Goal: Navigation & Orientation: Understand site structure

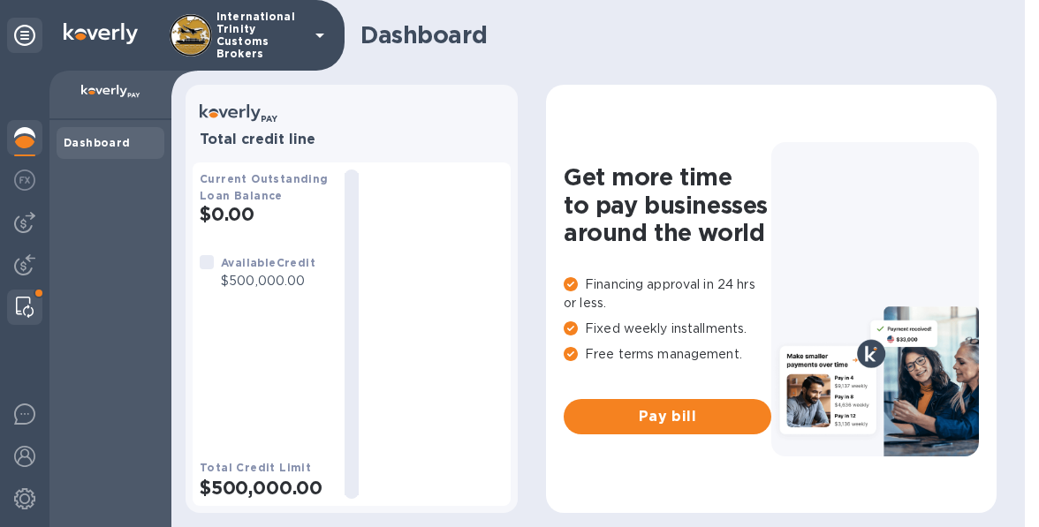
click at [32, 292] on div at bounding box center [25, 307] width 32 height 35
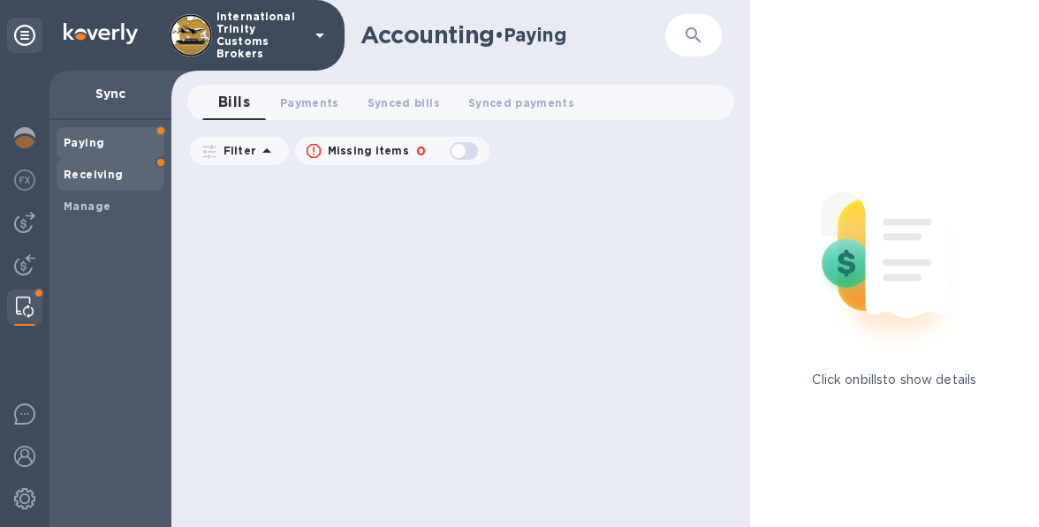
click at [104, 180] on b "Receiving" at bounding box center [94, 174] width 60 height 13
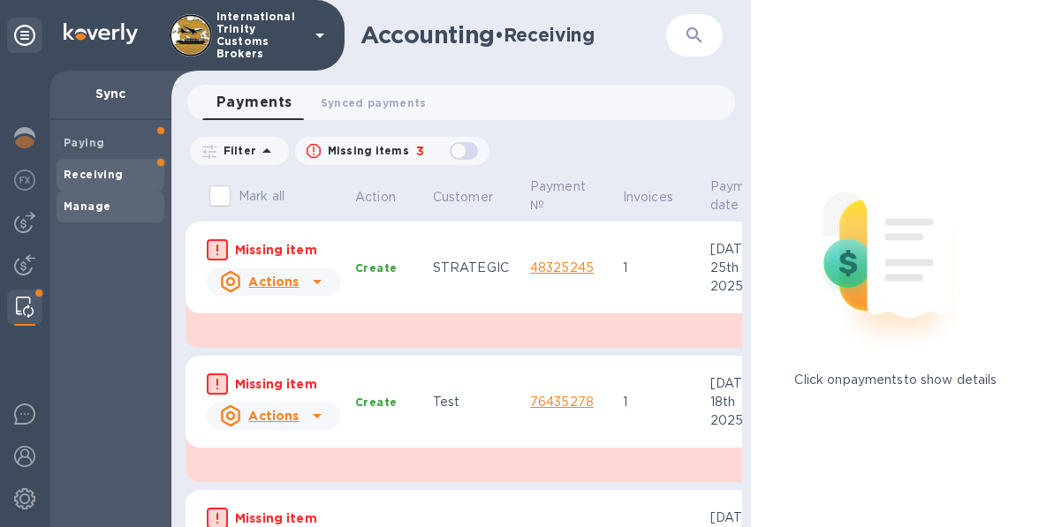
click at [92, 215] on span "Manage" at bounding box center [87, 207] width 47 height 18
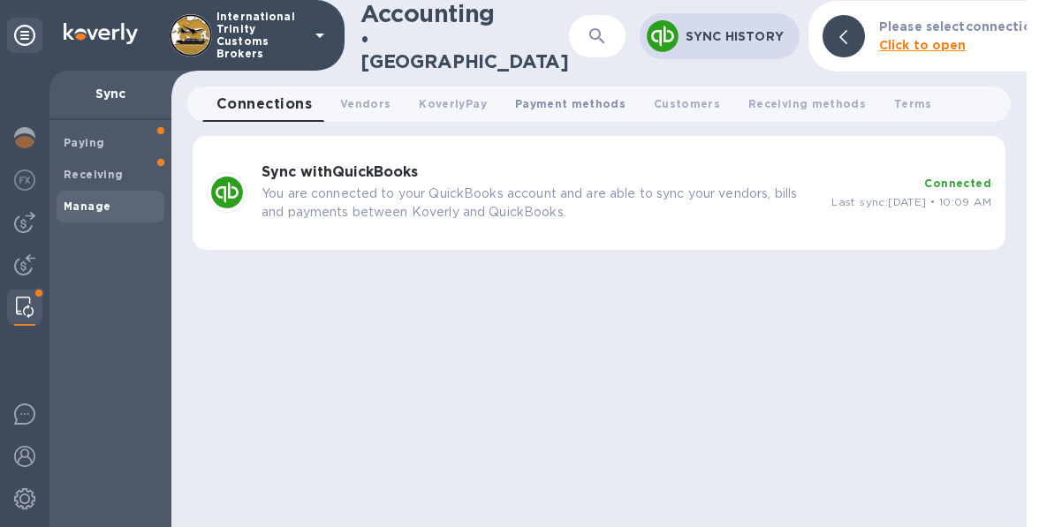
click at [537, 102] on span "Payment methods 0" at bounding box center [570, 104] width 110 height 19
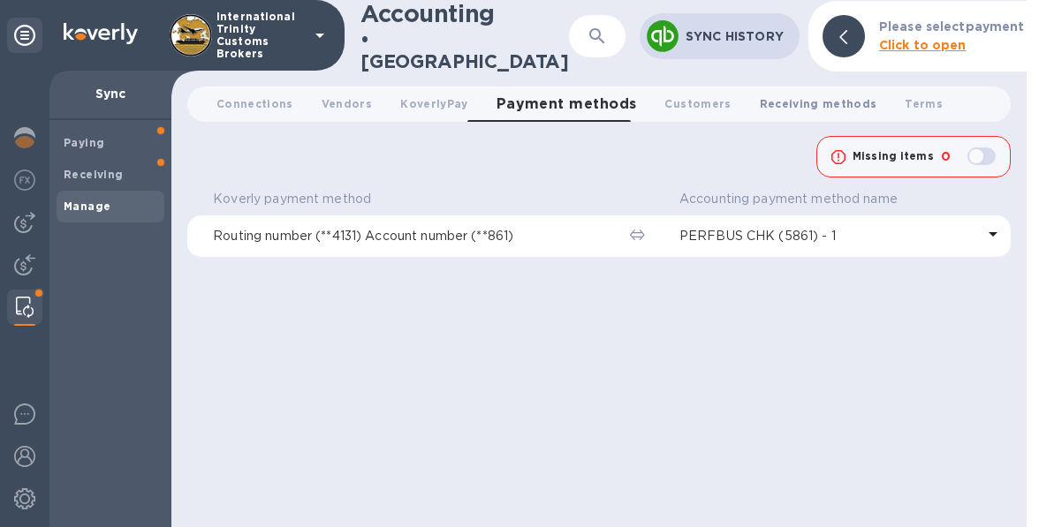
click at [781, 92] on button "Receiving methods 0" at bounding box center [819, 104] width 146 height 35
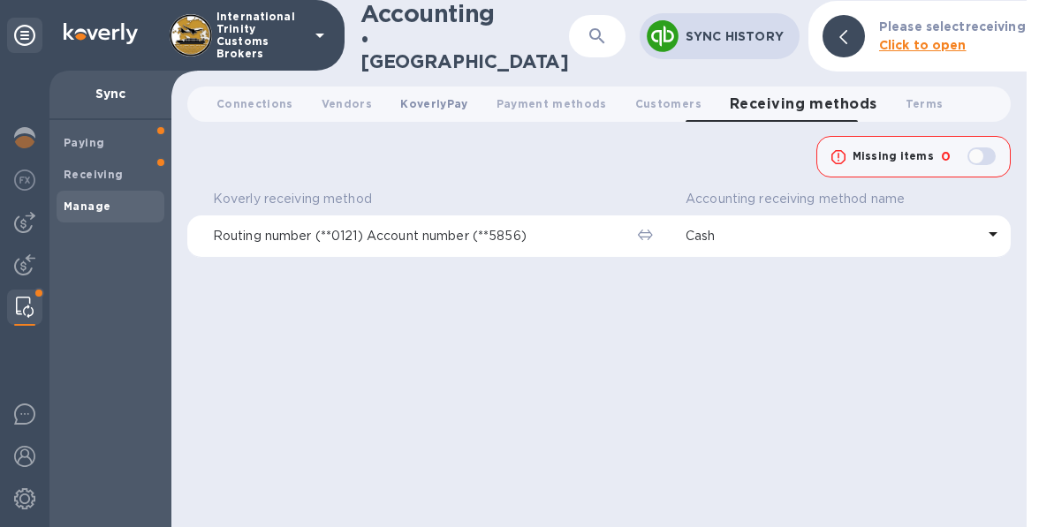
click at [450, 106] on span "KoverlyPay 0" at bounding box center [433, 104] width 67 height 19
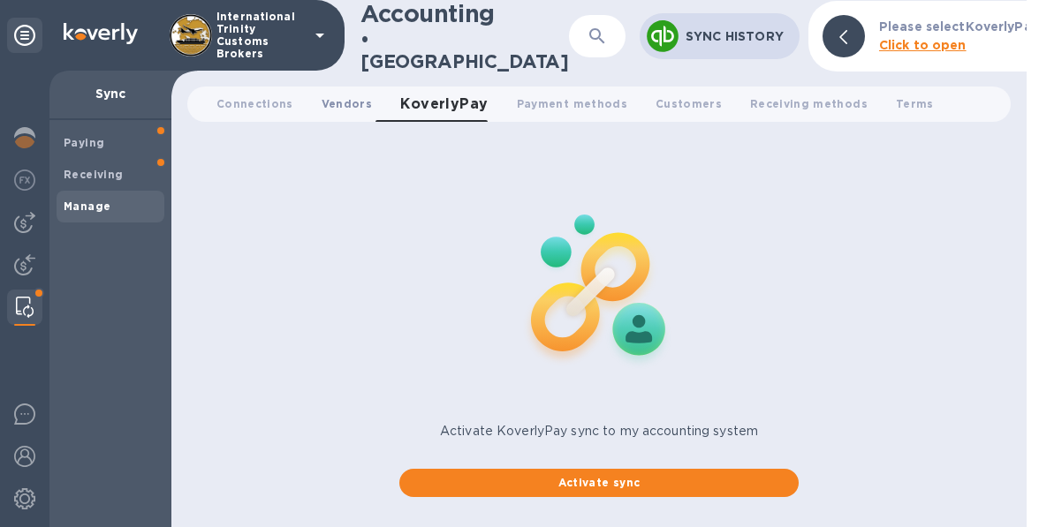
click at [345, 117] on button "Vendors 0" at bounding box center [346, 104] width 79 height 35
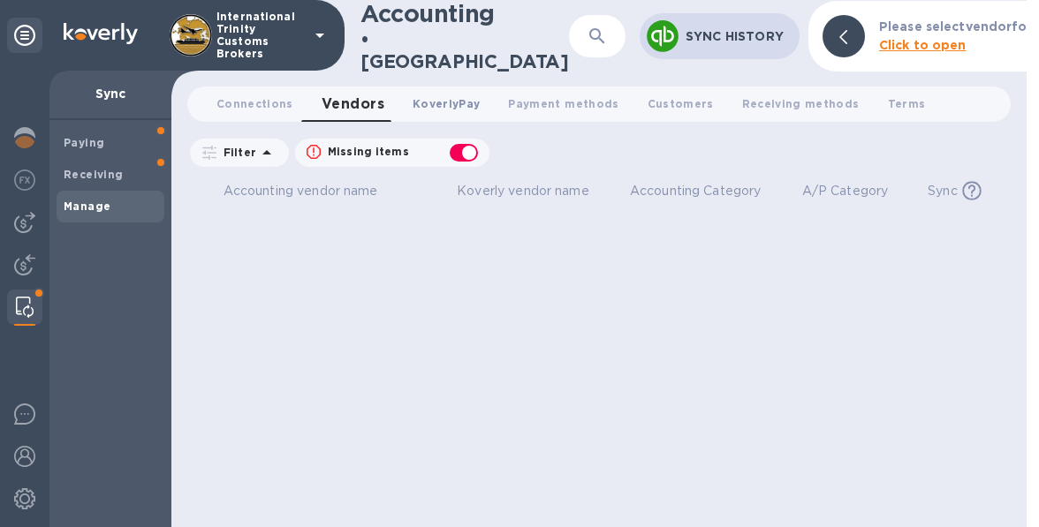
click at [432, 105] on span "KoverlyPay 0" at bounding box center [446, 104] width 67 height 19
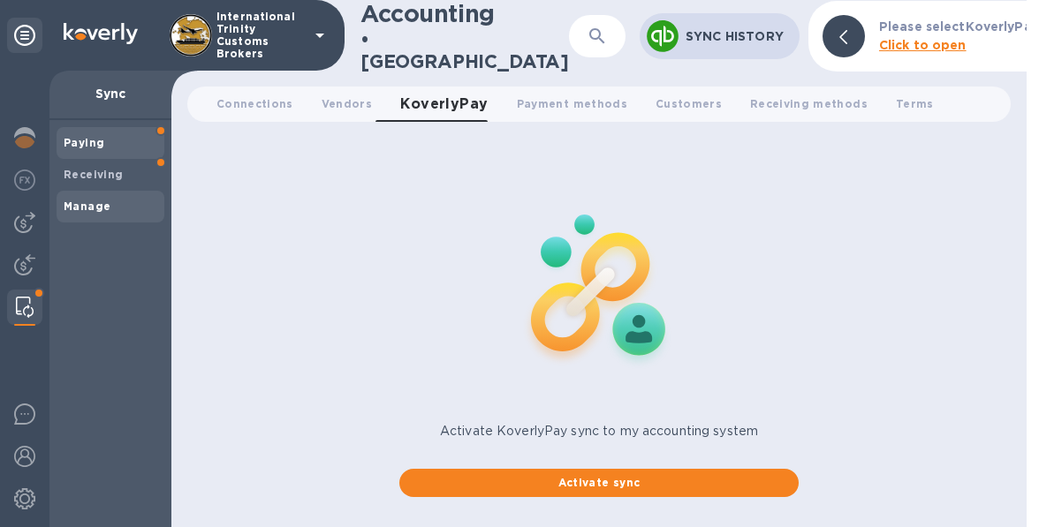
click at [88, 131] on div "Paying" at bounding box center [111, 143] width 108 height 32
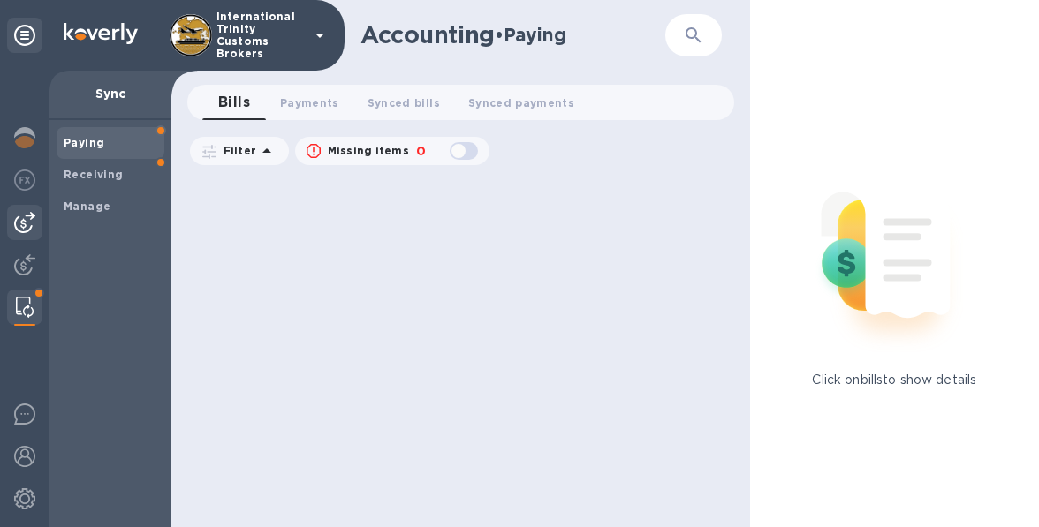
click at [21, 225] on img at bounding box center [24, 222] width 21 height 21
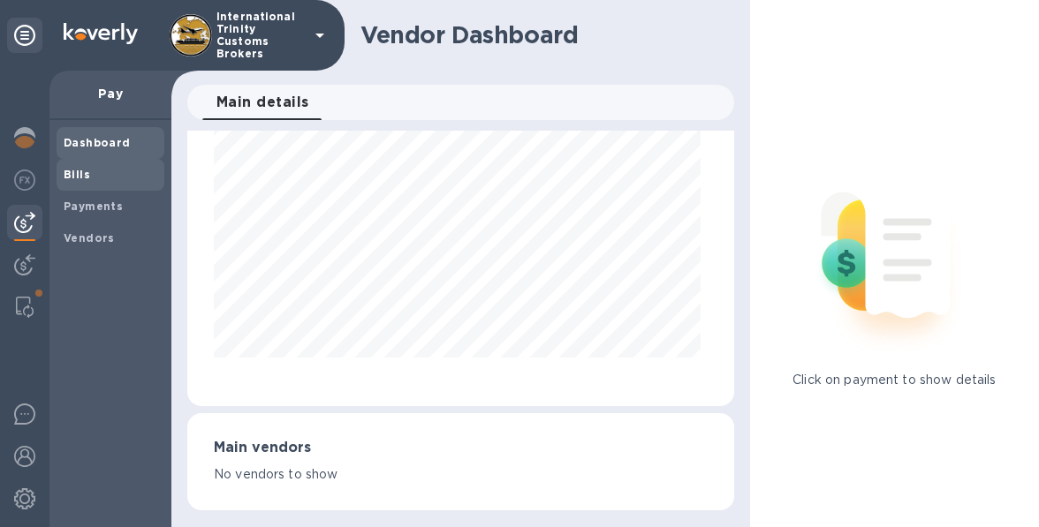
click at [118, 179] on span "Bills" at bounding box center [111, 175] width 94 height 18
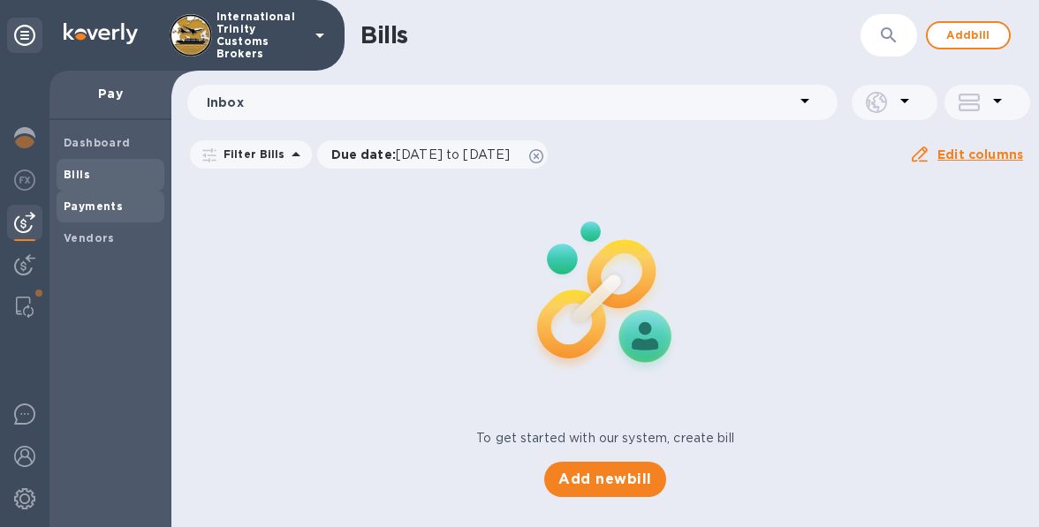
click at [95, 215] on div "Payments" at bounding box center [111, 207] width 108 height 32
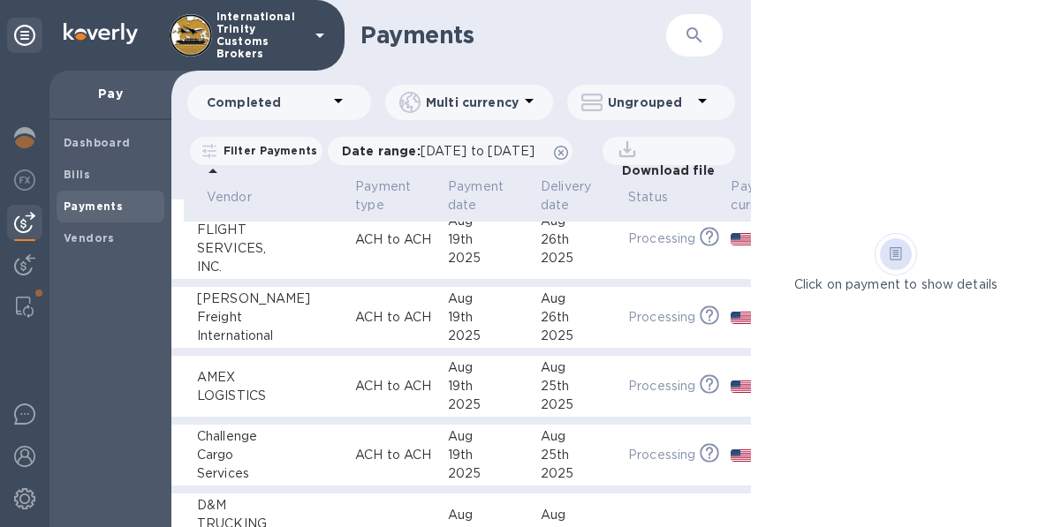
scroll to position [0, 102]
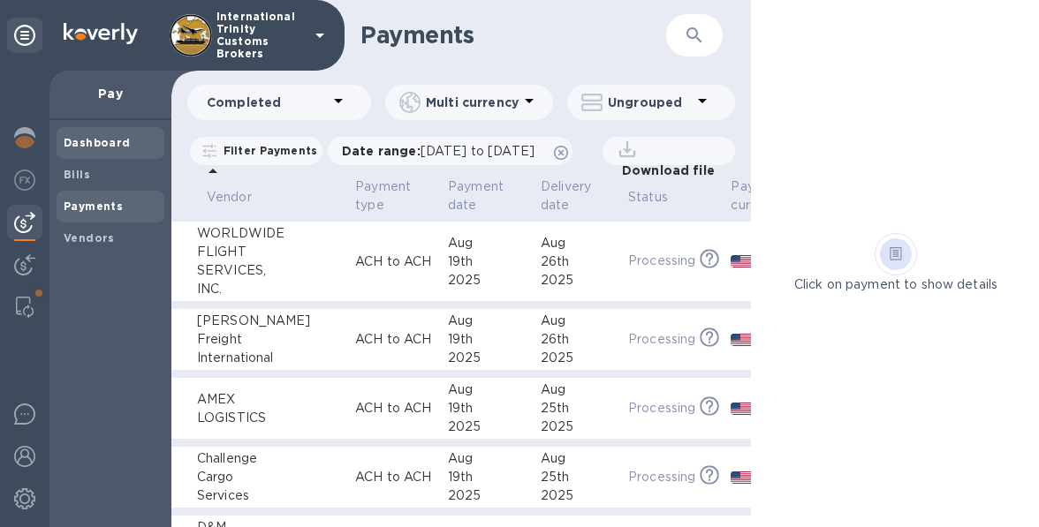
click at [82, 150] on span "Dashboard" at bounding box center [97, 143] width 67 height 18
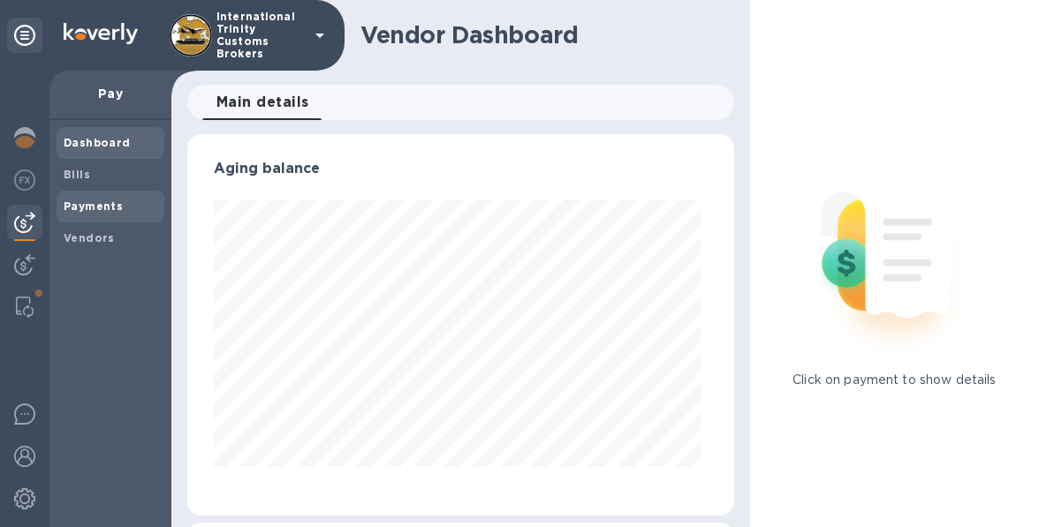
scroll to position [382, 539]
click at [79, 172] on b "Bills" at bounding box center [77, 174] width 27 height 13
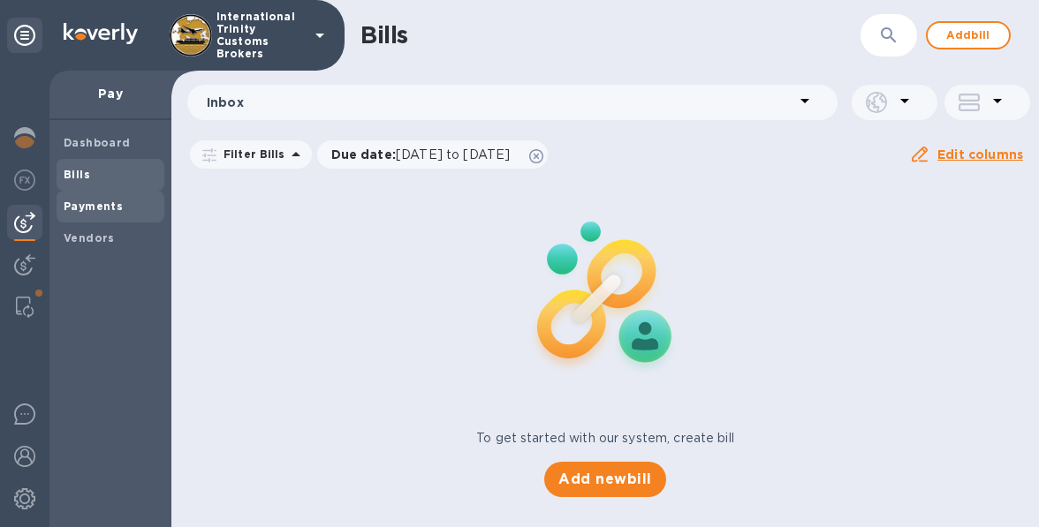
click at [104, 194] on div "Payments" at bounding box center [111, 207] width 108 height 32
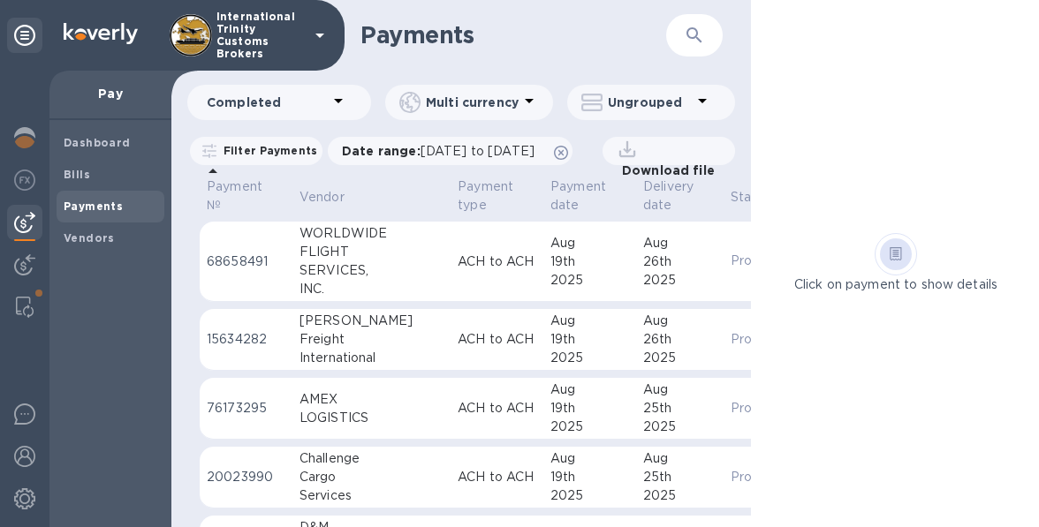
click at [863, 204] on div "Click on payment to show details" at bounding box center [896, 263] width 290 height 527
click at [681, 32] on button "button" at bounding box center [694, 35] width 42 height 42
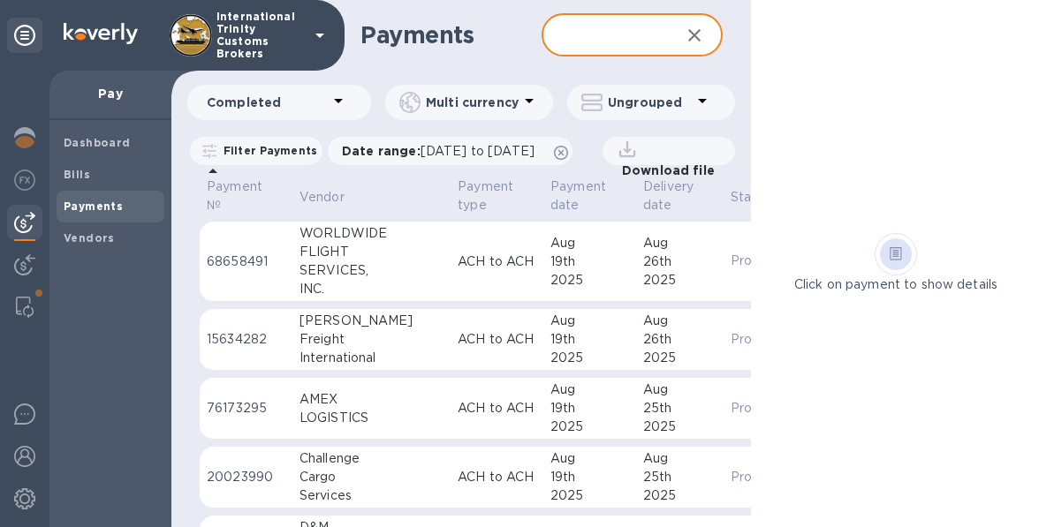
click at [681, 32] on button "button" at bounding box center [694, 35] width 42 height 42
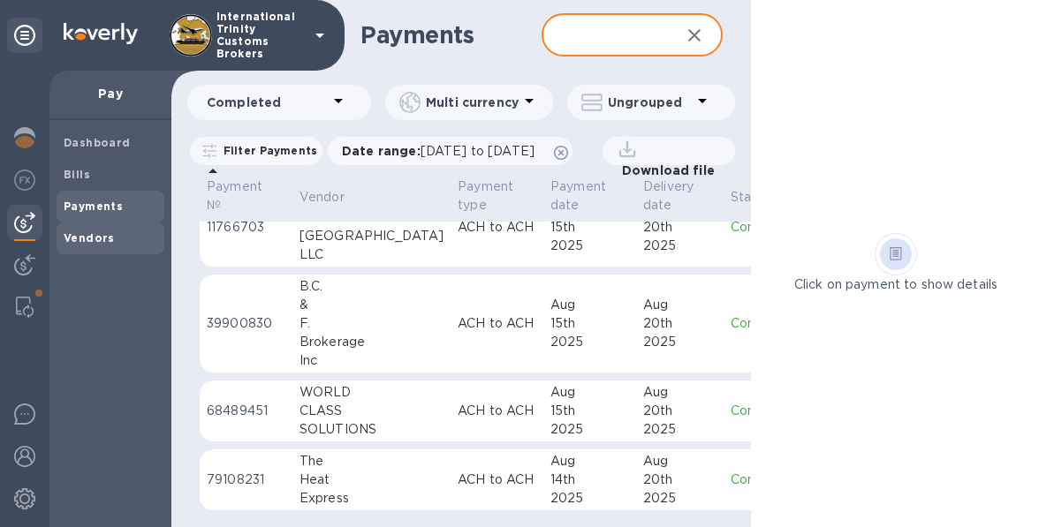
click at [72, 237] on b "Vendors" at bounding box center [89, 237] width 51 height 13
